Goal: Task Accomplishment & Management: Use online tool/utility

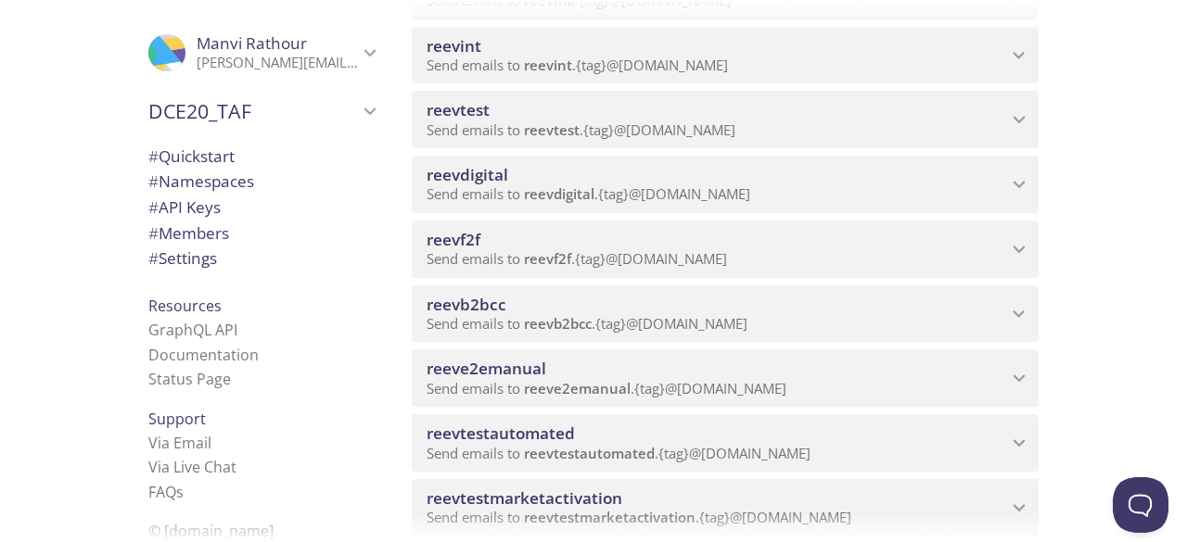
scroll to position [716, 0]
click at [488, 172] on span "reevdigital" at bounding box center [468, 173] width 82 height 21
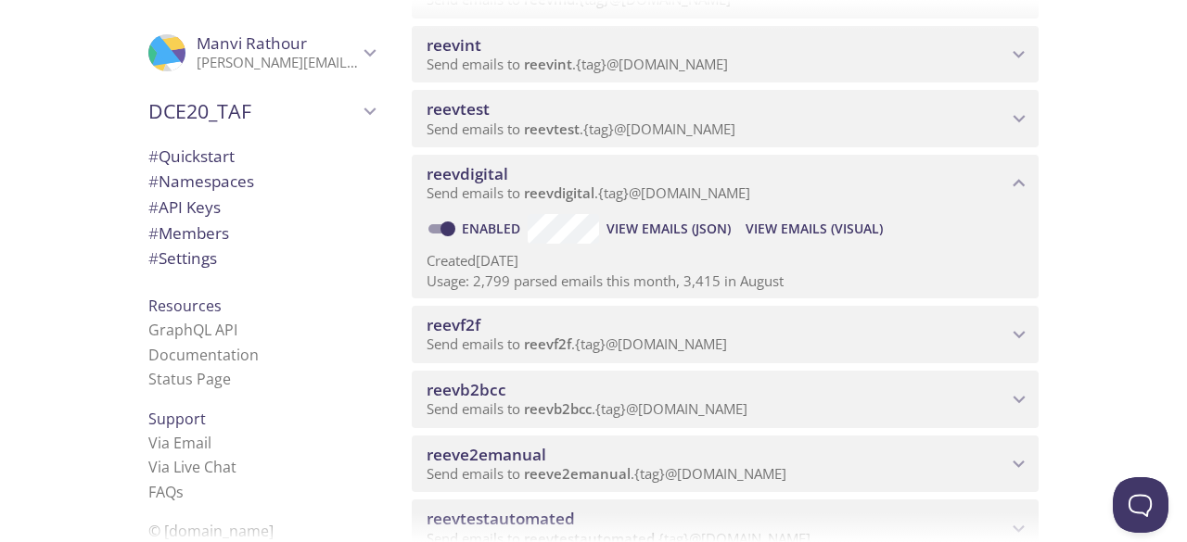
click at [801, 221] on span "View Emails (Visual)" at bounding box center [814, 229] width 137 height 22
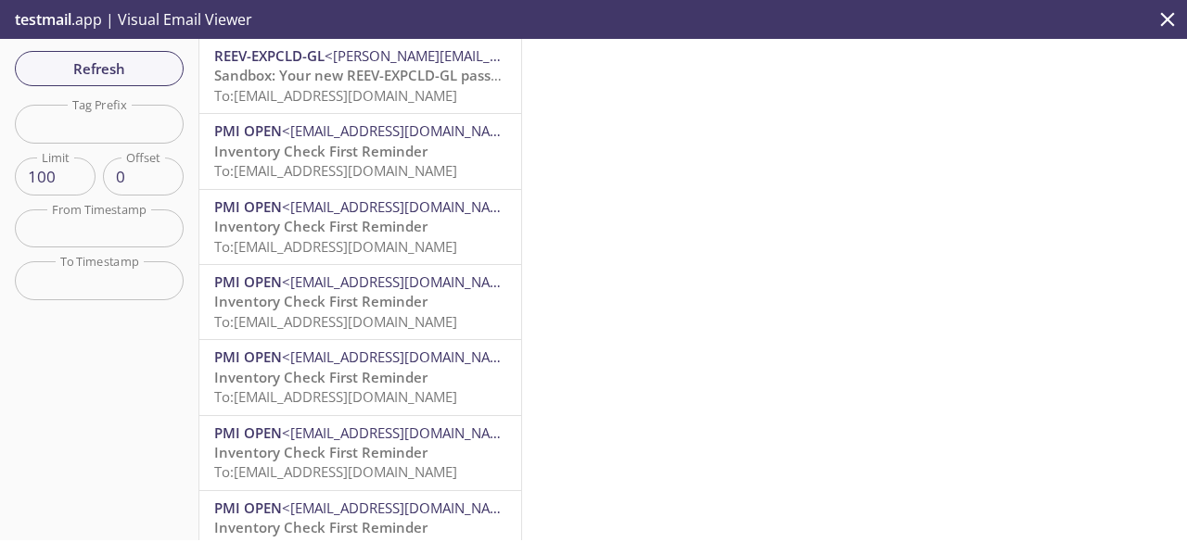
click at [362, 97] on span "To: [EMAIL_ADDRESS][DOMAIN_NAME]" at bounding box center [335, 95] width 243 height 19
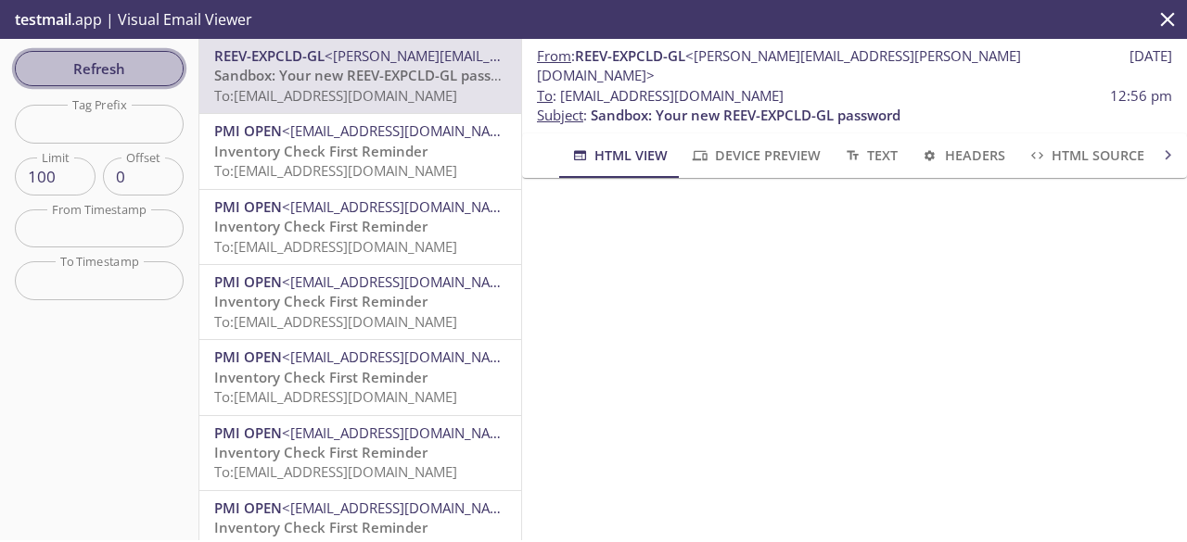
click at [180, 66] on button "Refresh" at bounding box center [99, 68] width 169 height 35
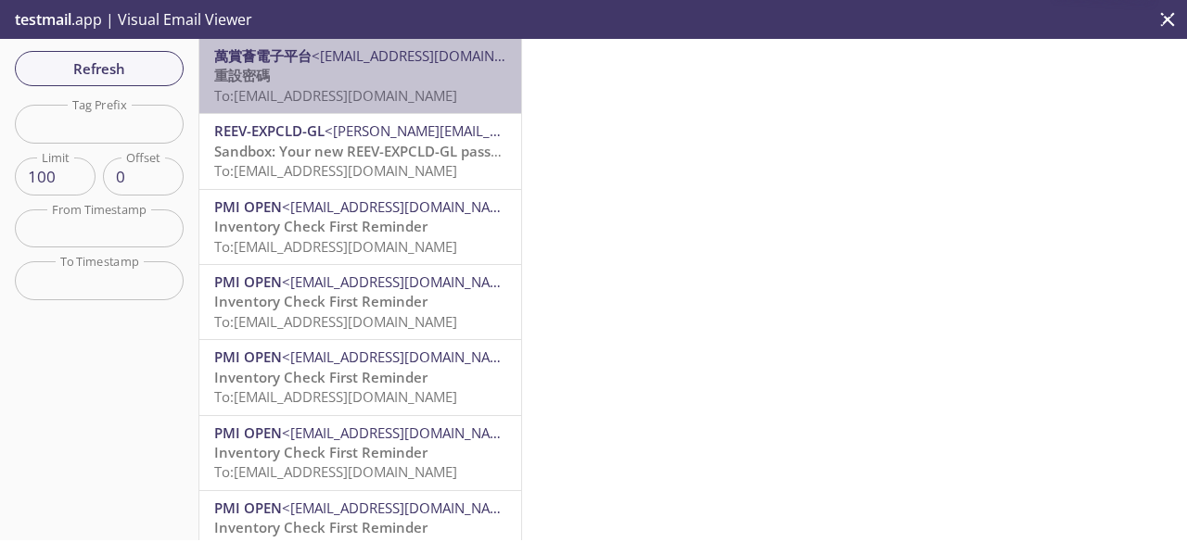
click at [401, 101] on span "To: [EMAIL_ADDRESS][DOMAIN_NAME]" at bounding box center [335, 95] width 243 height 19
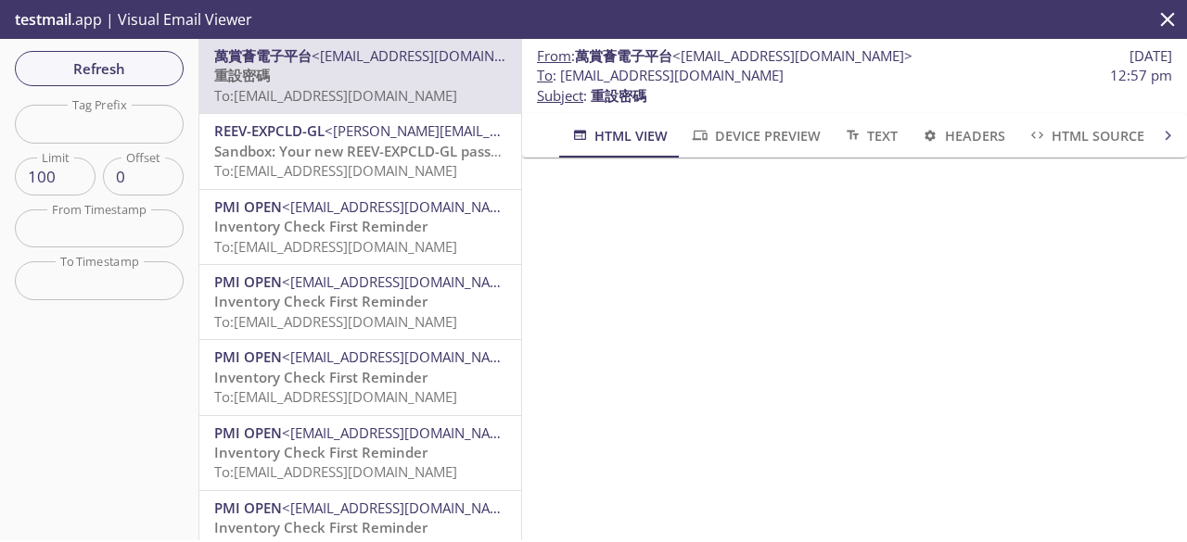
click at [332, 166] on span "To: [EMAIL_ADDRESS][DOMAIN_NAME]" at bounding box center [335, 170] width 243 height 19
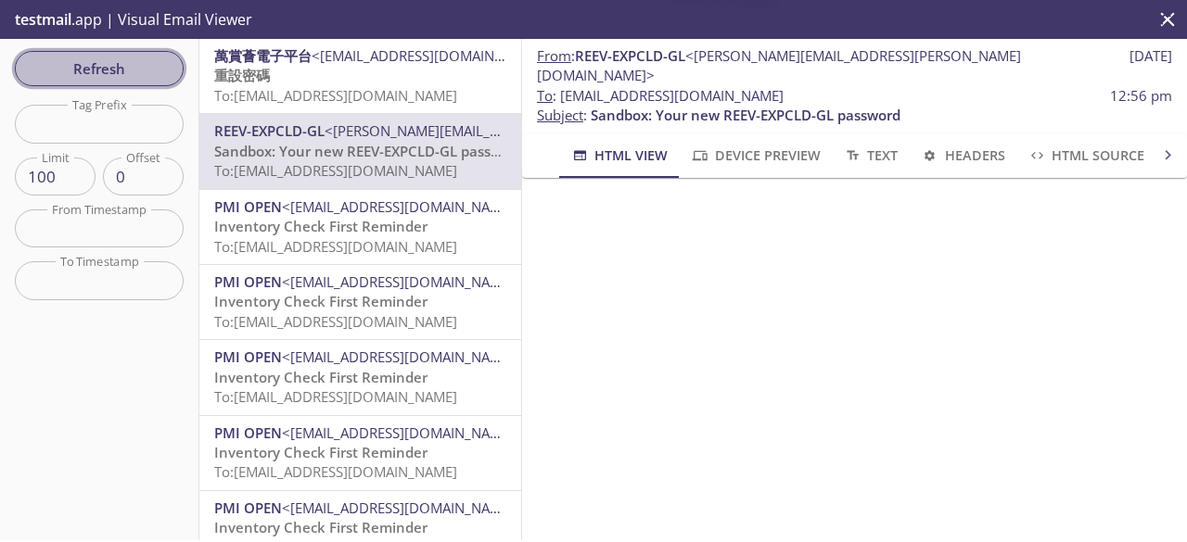
click at [137, 79] on span "Refresh" at bounding box center [99, 69] width 139 height 24
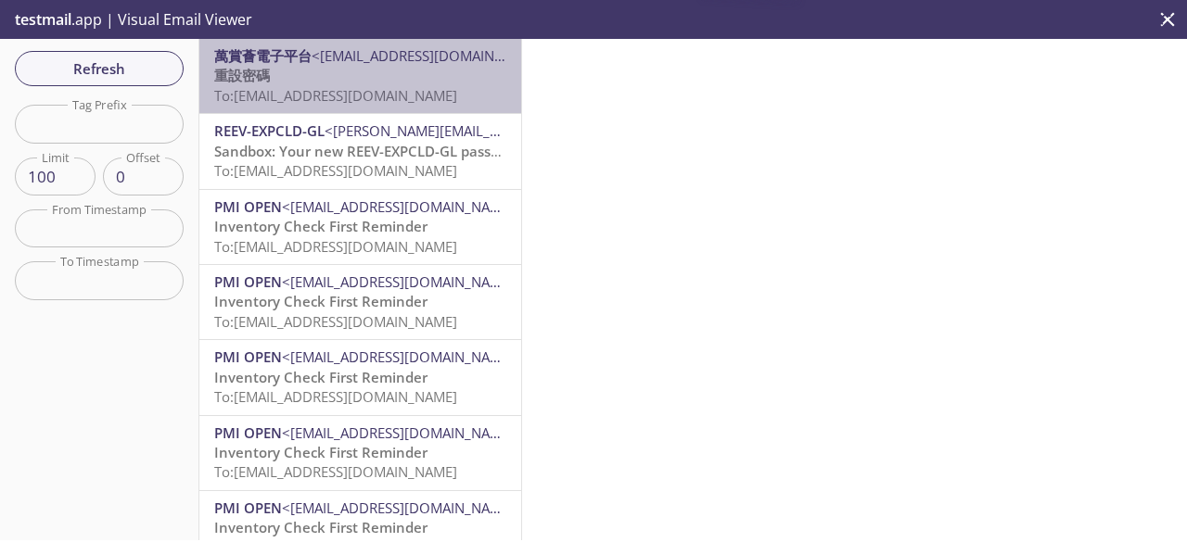
click at [399, 84] on p "重設密碼 To: [EMAIL_ADDRESS][DOMAIN_NAME]" at bounding box center [360, 86] width 292 height 40
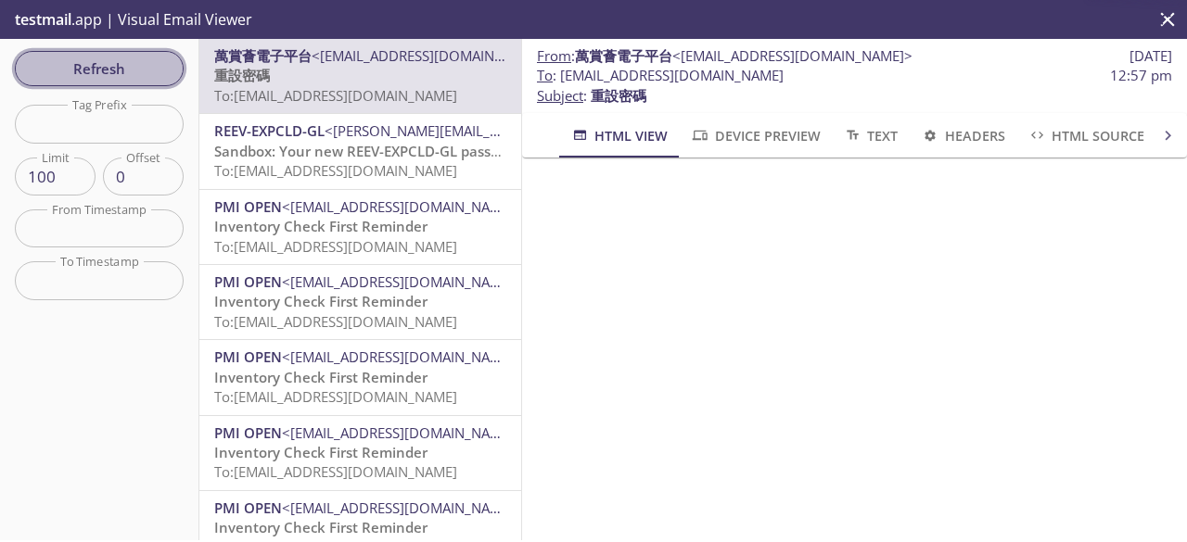
click at [145, 70] on span "Refresh" at bounding box center [99, 69] width 139 height 24
